Goal: Task Accomplishment & Management: Complete application form

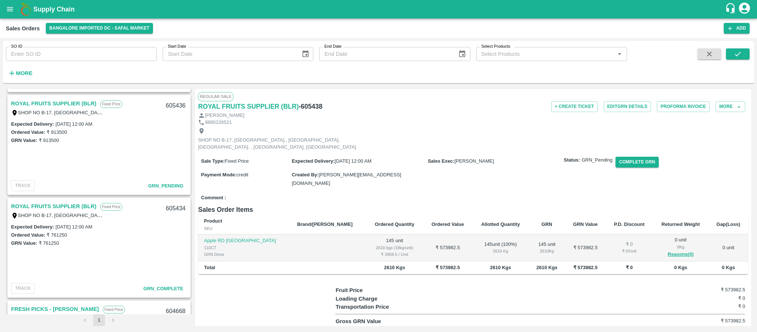
scroll to position [201, 0]
click at [45, 102] on link "ROYAL FRUITS SUPPLIER (BLR)" at bounding box center [53, 104] width 85 height 10
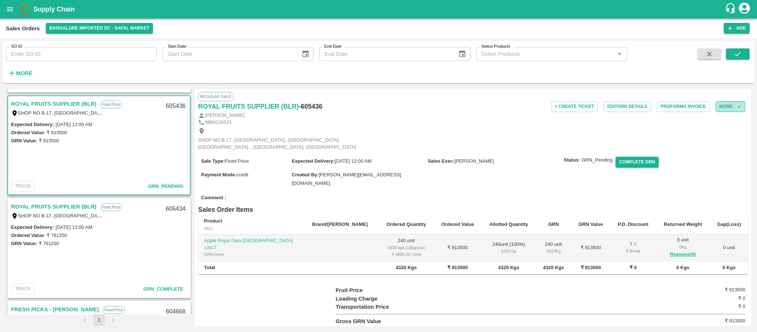
click at [731, 109] on button "More" at bounding box center [730, 106] width 30 height 11
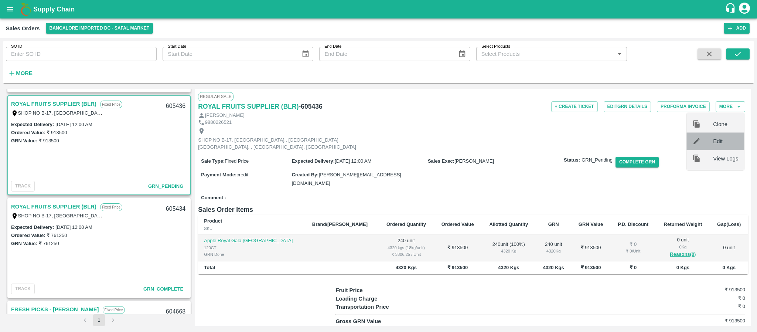
click at [718, 138] on span "Edit" at bounding box center [725, 141] width 25 height 8
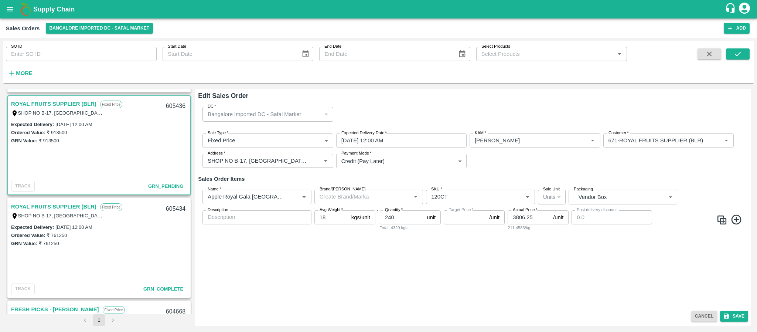
type input "NA"
click at [404, 143] on input "22/09/2025 12:00 AM" at bounding box center [398, 140] width 125 height 14
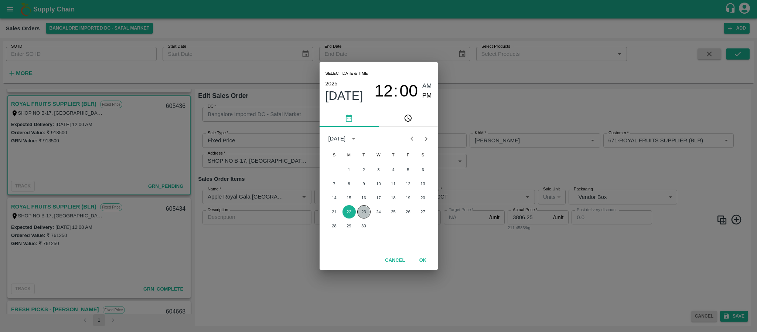
click at [365, 208] on button "23" at bounding box center [363, 211] width 13 height 13
type input "23/09/2025 12:00 AM"
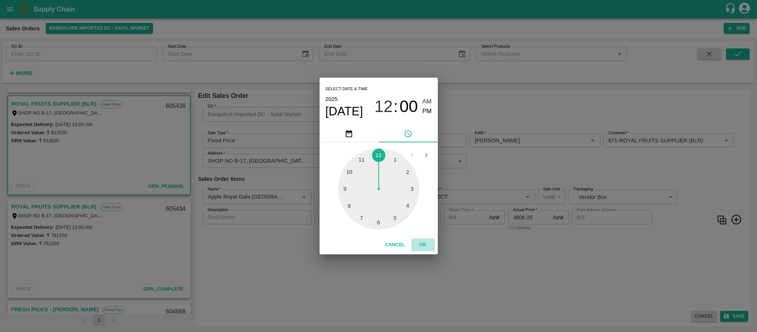
click at [420, 242] on button "OK" at bounding box center [423, 244] width 24 height 13
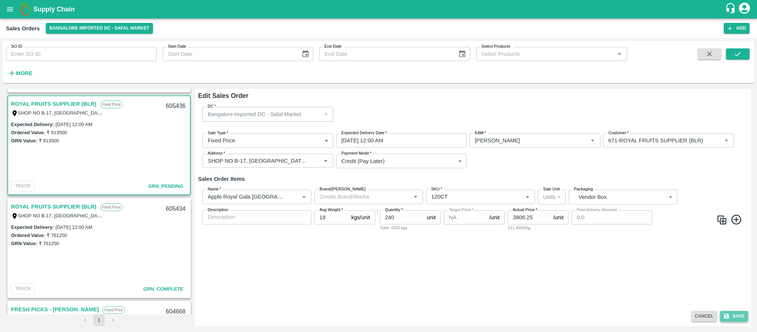
click at [733, 315] on button "Save" at bounding box center [734, 316] width 28 height 11
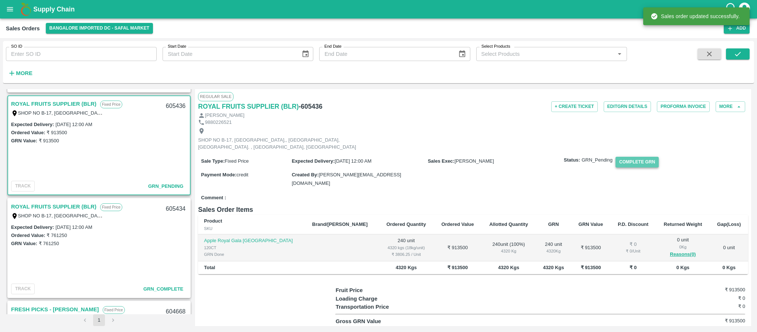
click at [636, 167] on button "Complete GRN" at bounding box center [636, 162] width 43 height 11
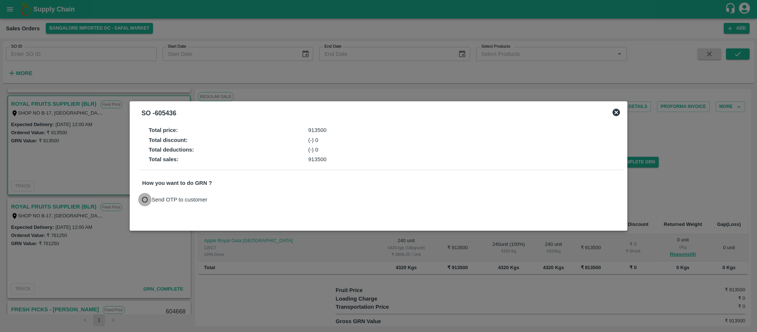
click at [139, 196] on input "Send OTP to customer" at bounding box center [145, 200] width 14 height 14
radio input "true"
click at [225, 199] on button "Send OTP" at bounding box center [228, 199] width 30 height 11
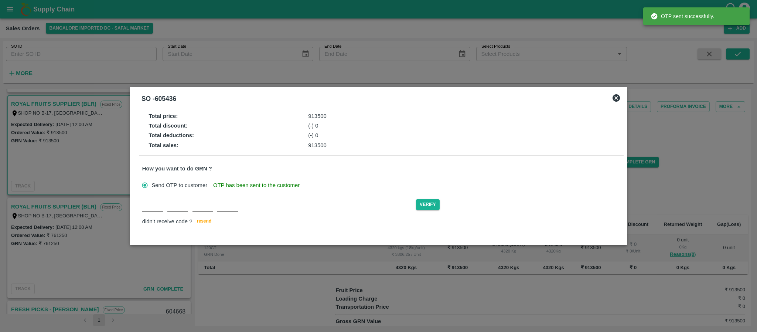
click at [153, 214] on div "Verify didn't receive code ? resend" at bounding box center [381, 212] width 478 height 28
type input "L"
type input "E"
type input "L"
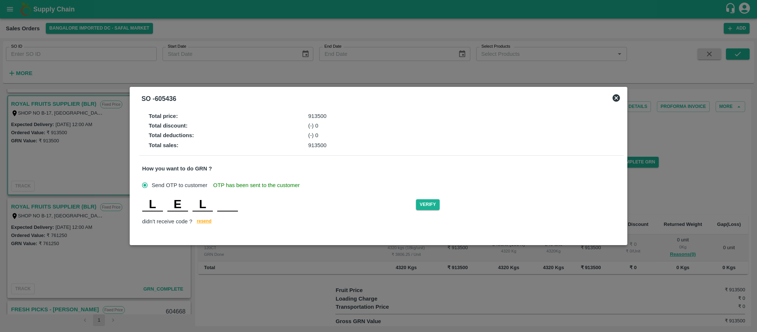
type input "V"
type input "G"
click at [430, 203] on button "Verify" at bounding box center [428, 204] width 24 height 11
click at [158, 198] on input "L" at bounding box center [152, 204] width 21 height 13
type input "N"
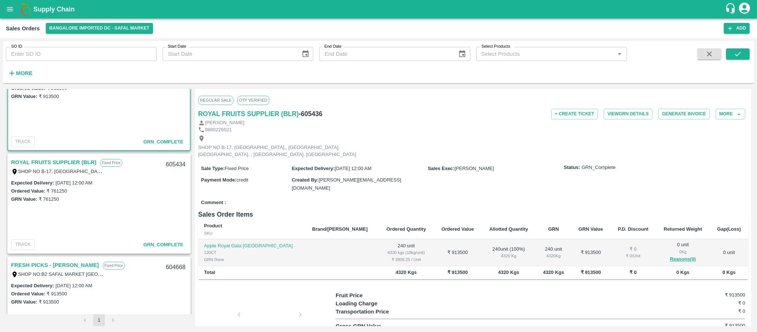
scroll to position [39, 0]
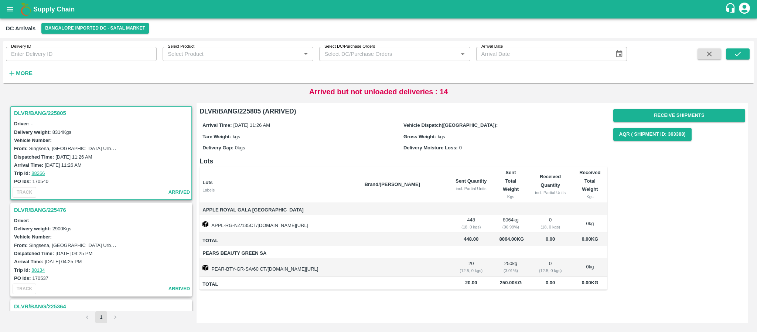
scroll to position [1295, 0]
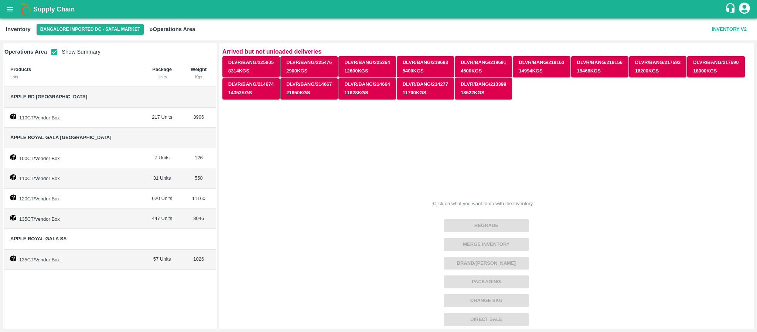
scroll to position [13, 0]
